Goal: Information Seeking & Learning: Understand process/instructions

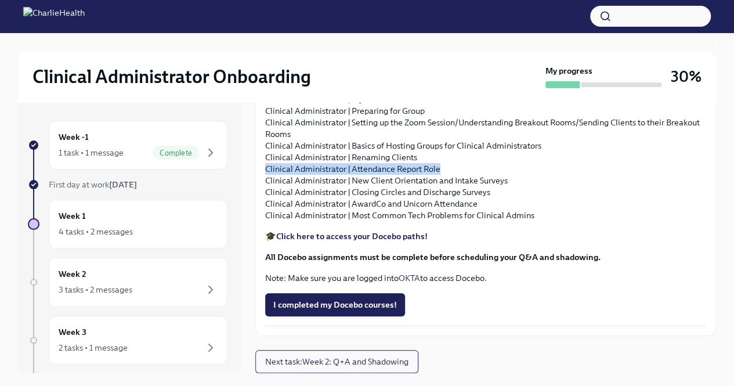
scroll to position [1268, 0]
click at [530, 221] on p "Spruce for Clinical Administrators Clinical Administrator | Elation Account Aut…" at bounding box center [485, 145] width 440 height 151
click at [522, 221] on p "Spruce for Clinical Administrators Clinical Administrator | Elation Account Aut…" at bounding box center [485, 145] width 440 height 151
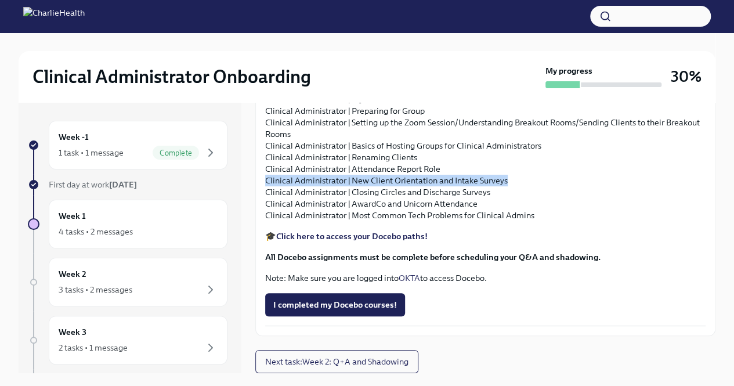
drag, startPoint x: 518, startPoint y: 313, endPoint x: 267, endPoint y: 313, distance: 250.7
copy p "Clinical Administrator | New Client Orientation and Intake Surveys"
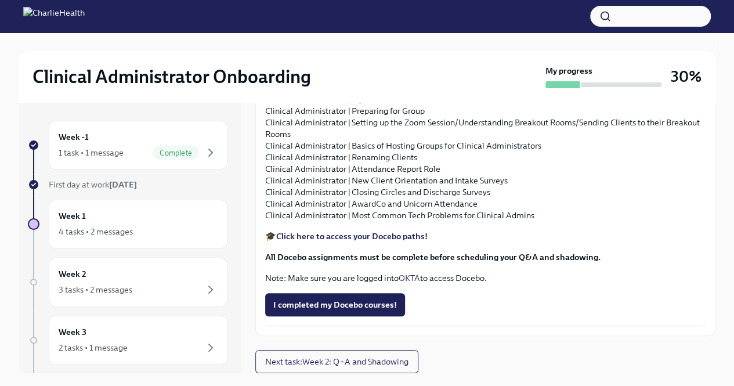
click at [504, 221] on p "Spruce for Clinical Administrators Clinical Administrator | Elation Account Aut…" at bounding box center [485, 145] width 440 height 151
drag, startPoint x: 496, startPoint y: 325, endPoint x: 259, endPoint y: 323, distance: 236.8
copy p "Clinical Administrator | Closing Circles and Discharge Surveys"
click at [472, 221] on p "Spruce for Clinical Administrators Clinical Administrator | Elation Account Aut…" at bounding box center [485, 145] width 440 height 151
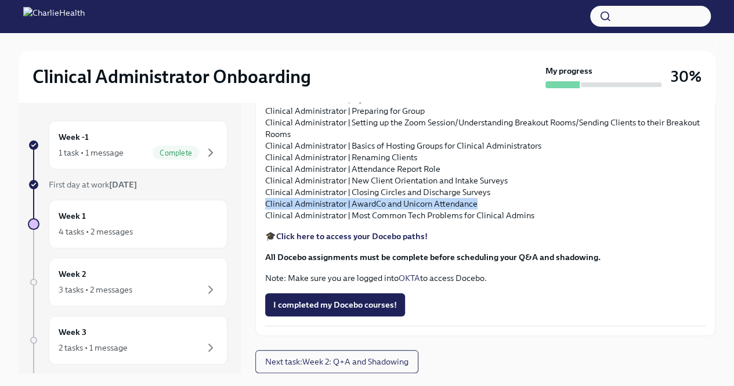
drag, startPoint x: 482, startPoint y: 337, endPoint x: 262, endPoint y: 340, distance: 219.4
copy p "Clinical Administrator | AwardCo and Unicorn Attendance"
click at [562, 221] on p "Spruce for Clinical Administrators Clinical Administrator | Elation Account Aut…" at bounding box center [485, 145] width 440 height 151
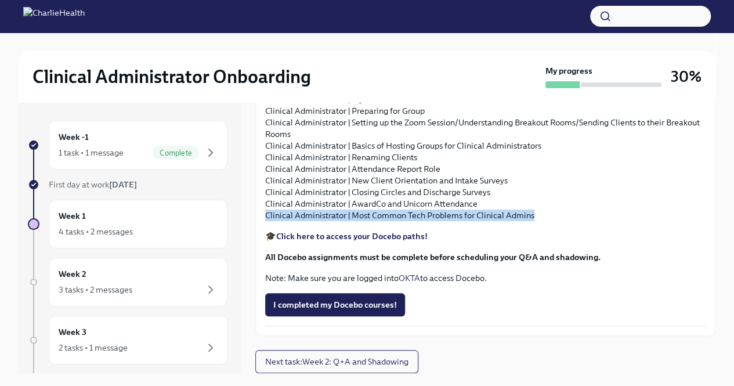
drag, startPoint x: 544, startPoint y: 349, endPoint x: 263, endPoint y: 346, distance: 280.9
copy p "Clinical Administrator | Most Common Tech Problems for Clinical Admins"
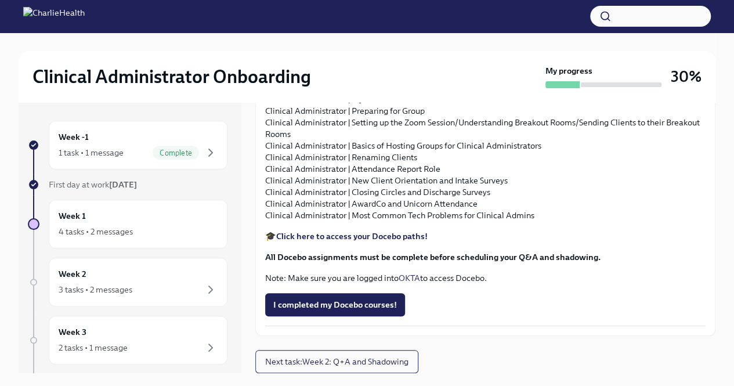
click at [642, 237] on p "🎓 Click here to access your Docebo paths!" at bounding box center [485, 236] width 440 height 12
click at [384, 316] on button "I completed my Docebo courses!" at bounding box center [335, 304] width 140 height 23
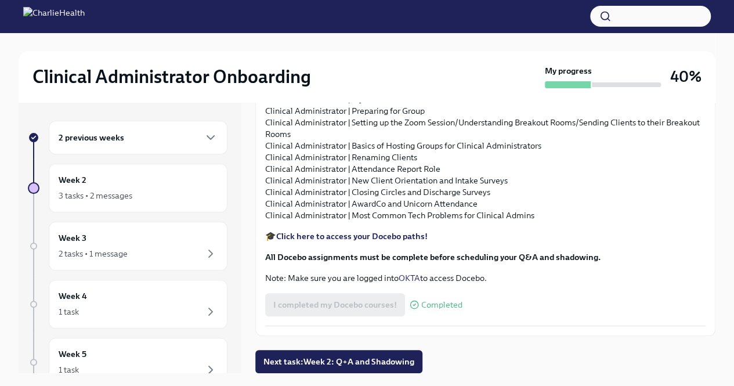
scroll to position [20, 0]
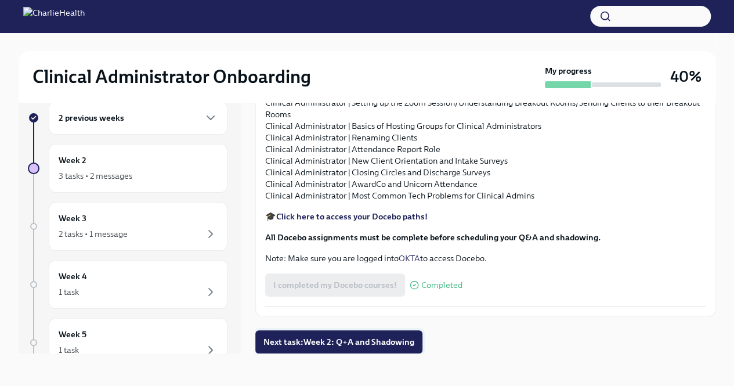
click at [396, 337] on span "Next task : Week 2: Q+A and Shadowing" at bounding box center [338, 342] width 151 height 12
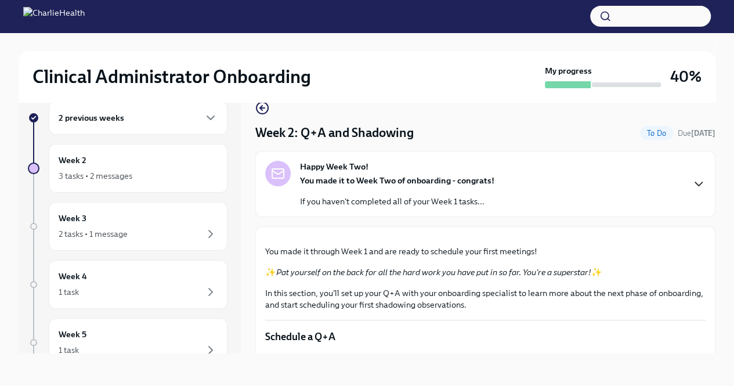
click at [692, 180] on icon "button" at bounding box center [699, 184] width 14 height 14
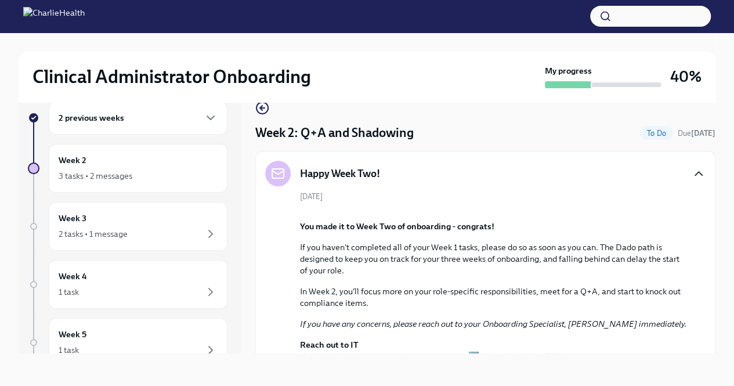
click at [692, 180] on icon "button" at bounding box center [699, 174] width 14 height 14
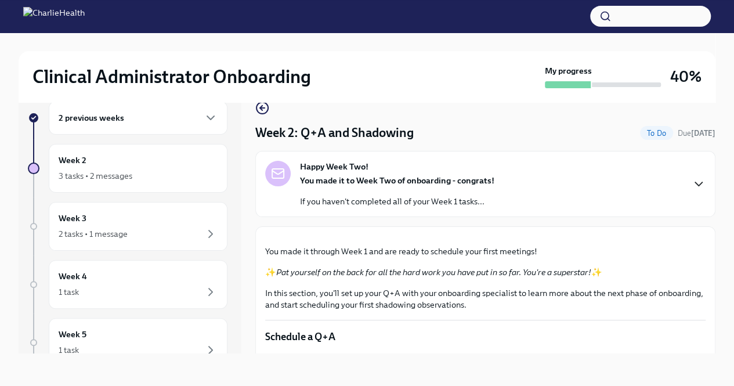
click at [692, 178] on icon "button" at bounding box center [699, 184] width 14 height 14
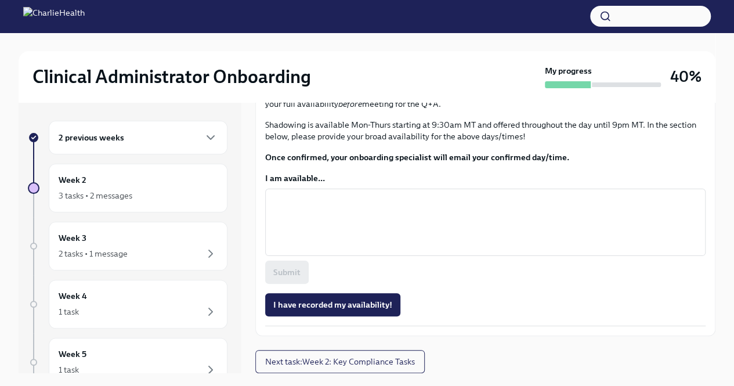
scroll to position [1227, 0]
click at [414, 362] on span "Next task : Week 2: Key Compliance Tasks" at bounding box center [340, 362] width 150 height 12
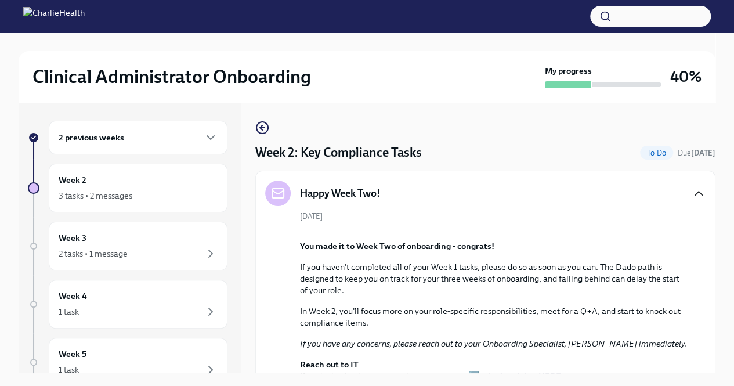
click at [699, 195] on div "Happy Week Two! [DATE] You made it to Week Two of onboarding - congrats! If you…" at bounding box center [485, 292] width 460 height 242
click at [695, 193] on icon "button" at bounding box center [698, 193] width 7 height 3
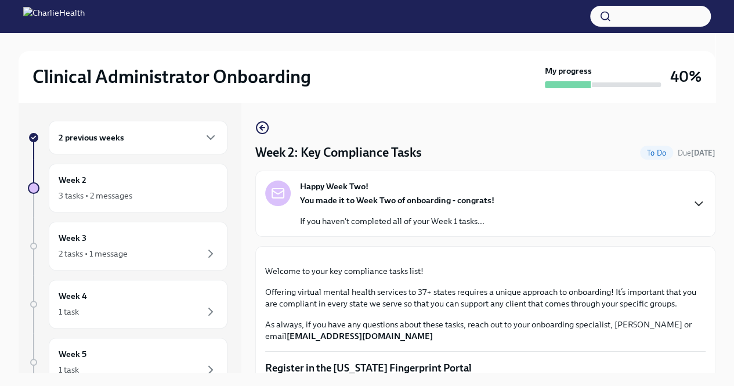
click at [692, 207] on icon "button" at bounding box center [699, 204] width 14 height 14
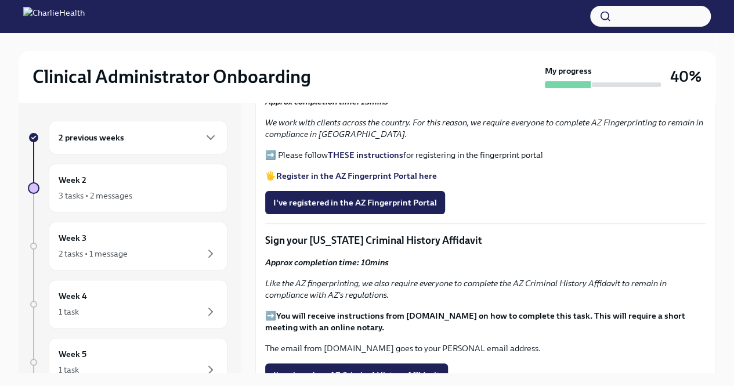
scroll to position [406, 0]
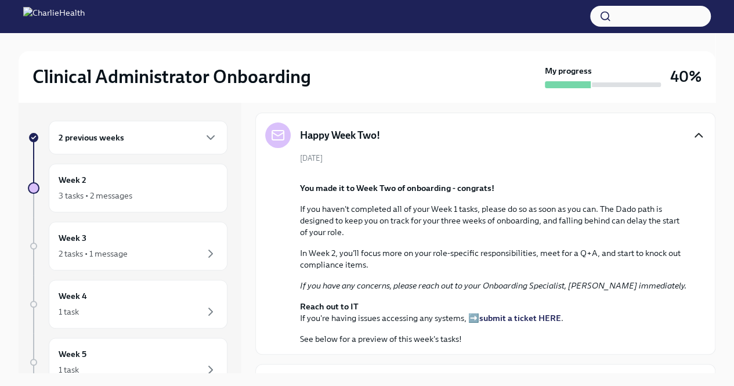
scroll to position [0, 0]
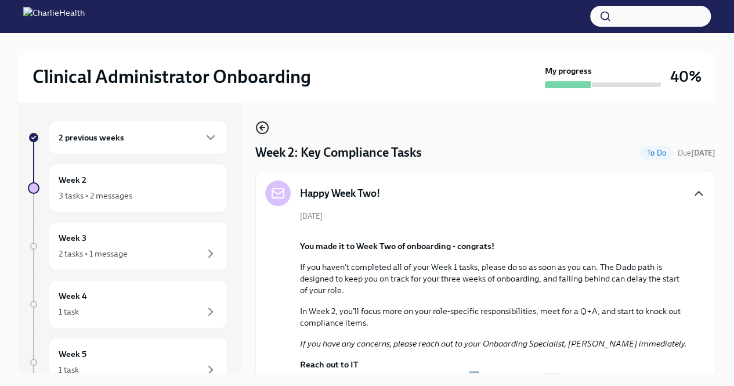
click at [262, 133] on circle "button" at bounding box center [263, 128] width 12 height 12
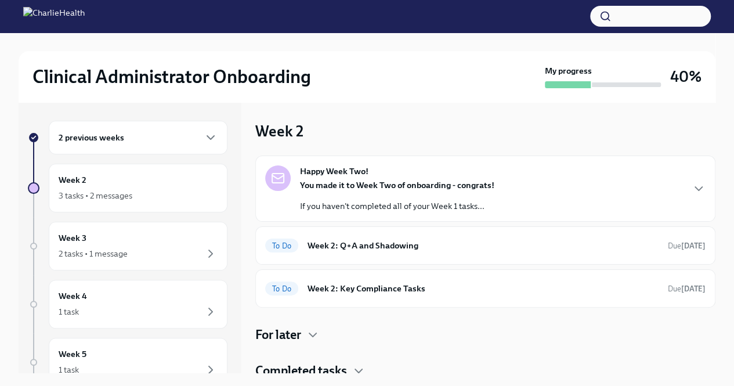
click at [683, 200] on div "Happy Week Two! You made it to Week Two of onboarding - congrats! If you haven'…" at bounding box center [485, 188] width 440 height 46
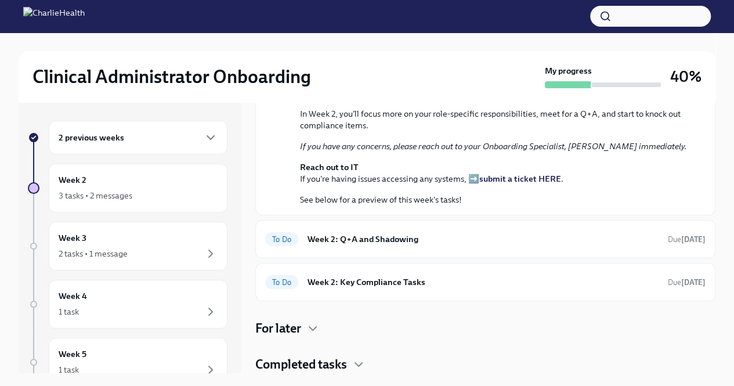
scroll to position [464, 0]
click at [681, 241] on strong "[DATE]" at bounding box center [693, 239] width 24 height 9
